Goal: Task Accomplishment & Management: Manage account settings

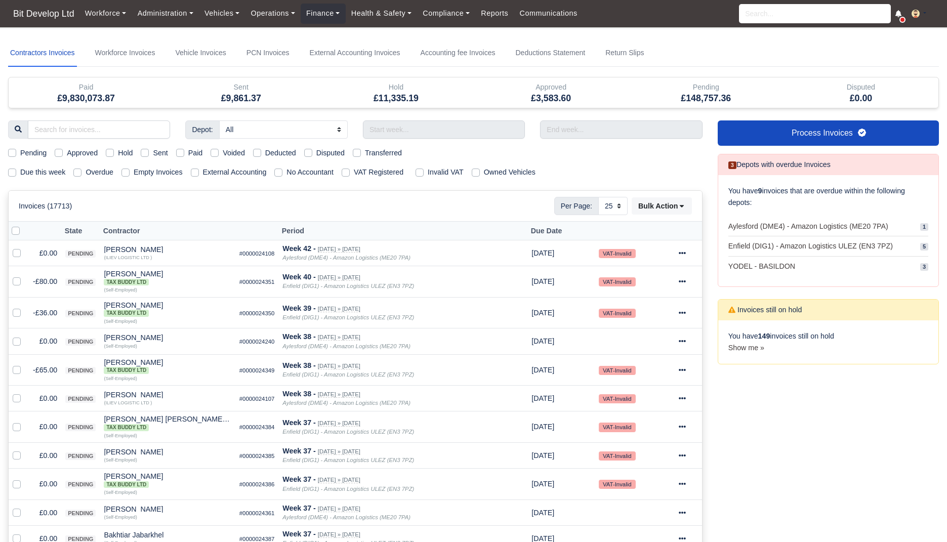
select select "25"
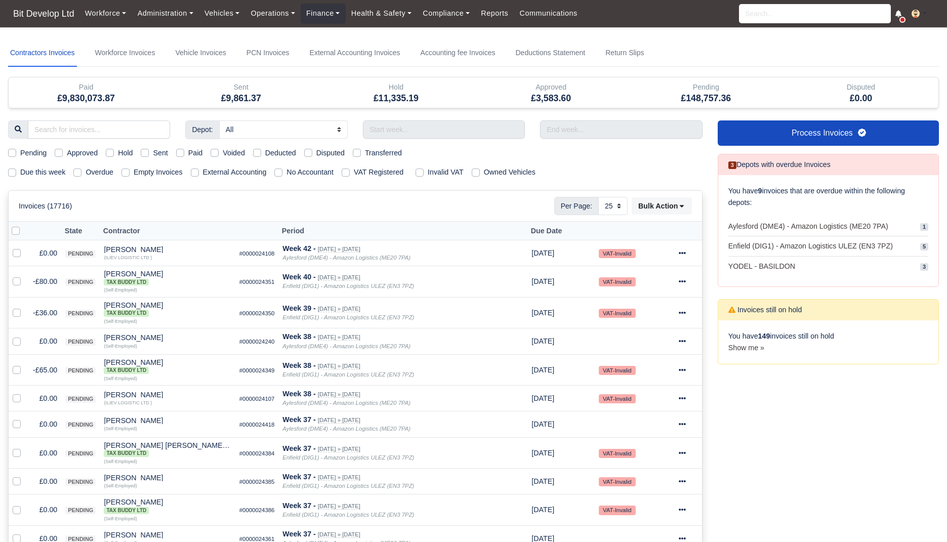
select select "25"
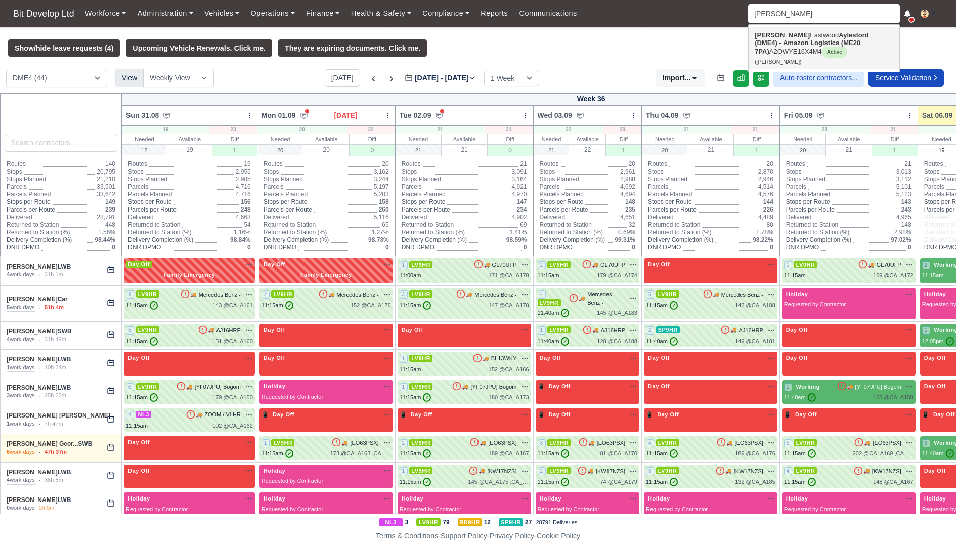
click at [836, 47] on strong "Aylesford (DME4) - Amazon Logistics (ME20 7PA)" at bounding box center [812, 43] width 114 height 24
type input "[PERSON_NAME]"
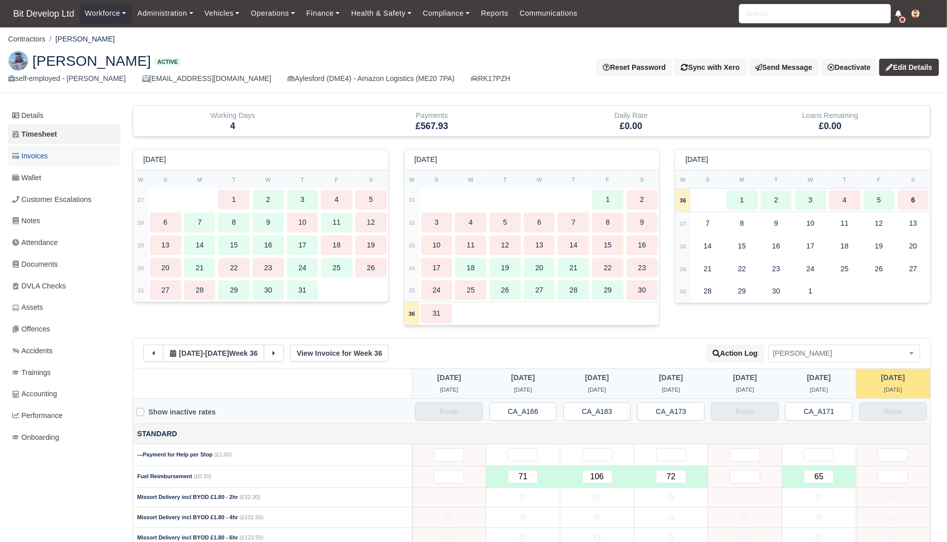
click at [81, 154] on link "Invoices" at bounding box center [64, 156] width 112 height 20
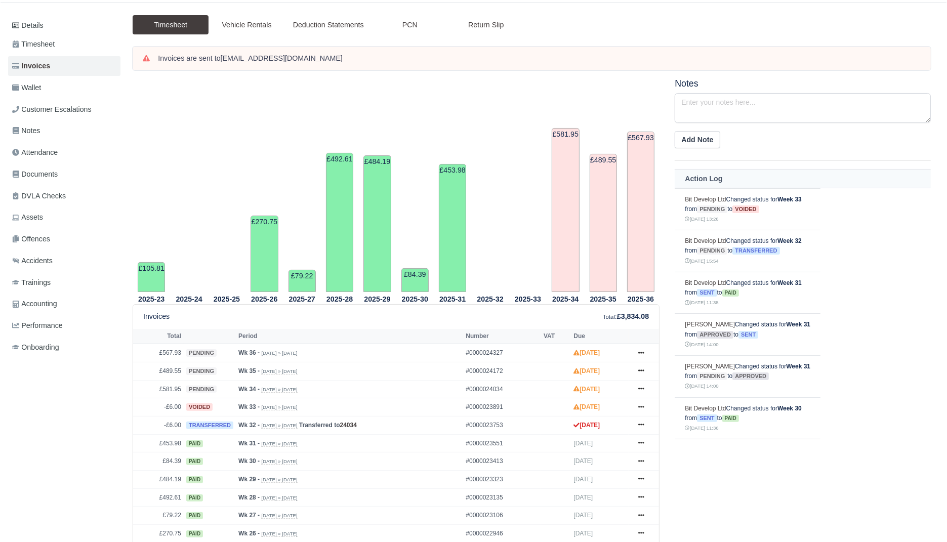
scroll to position [173, 0]
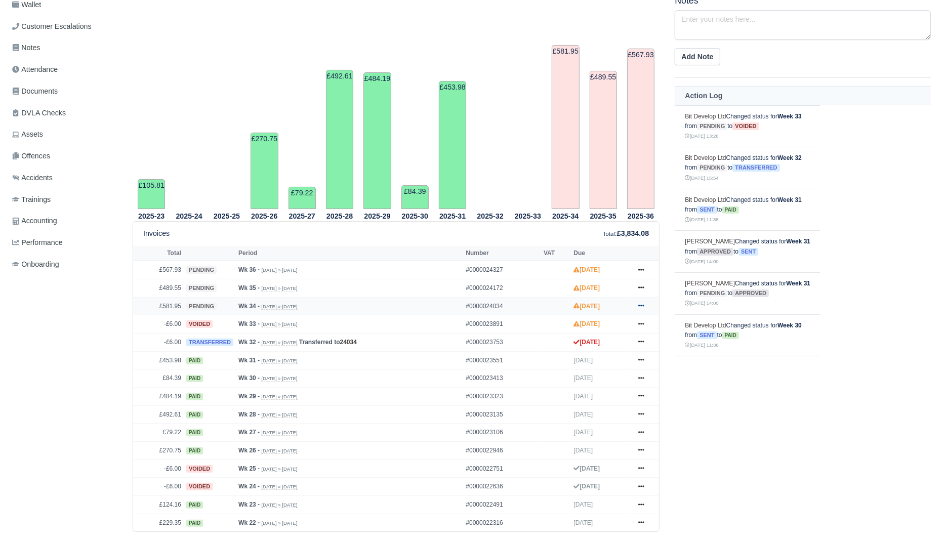
click at [643, 305] on icon at bounding box center [641, 306] width 6 height 2
click at [623, 317] on link "Show Invoice" at bounding box center [603, 324] width 90 height 21
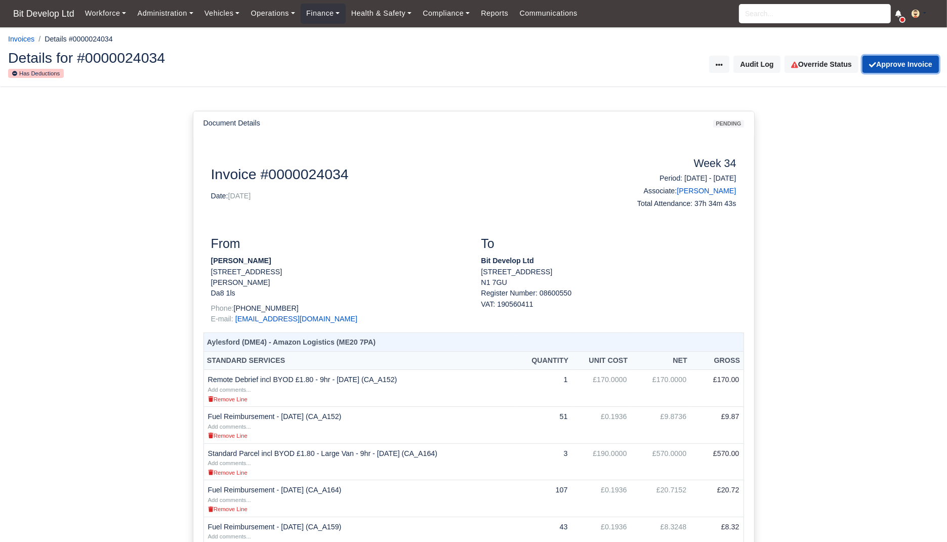
click at [907, 63] on button "Approve Invoice" at bounding box center [900, 64] width 76 height 17
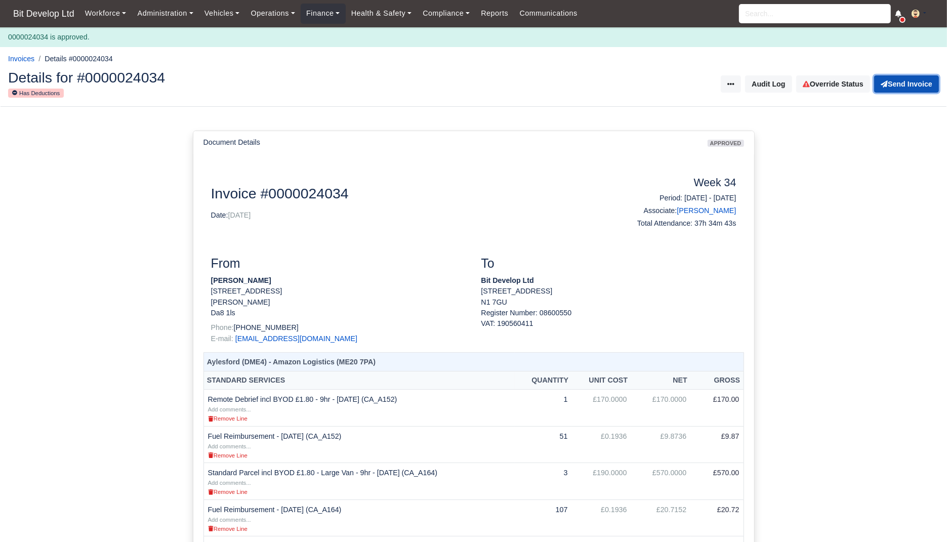
click at [915, 86] on button "Send Invoice" at bounding box center [906, 83] width 65 height 17
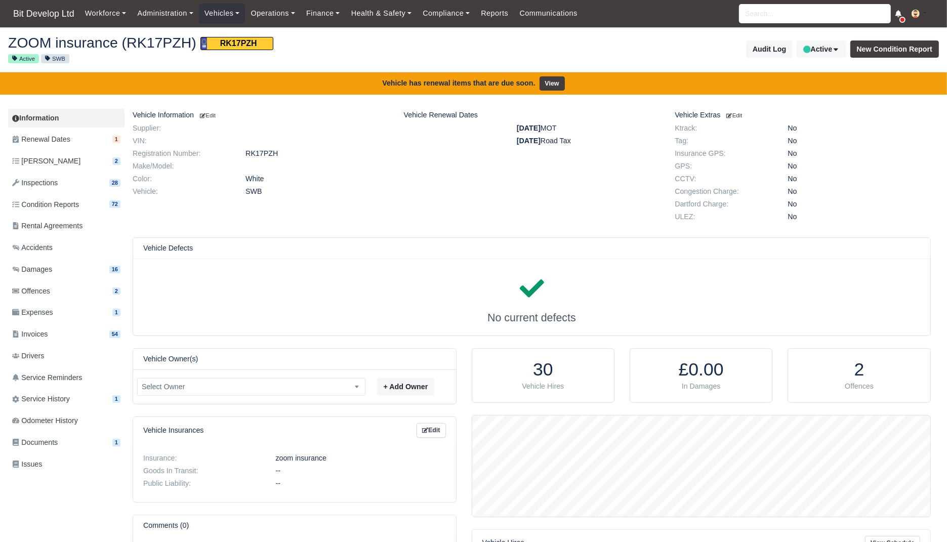
scroll to position [101, 458]
